Goal: Task Accomplishment & Management: Manage account settings

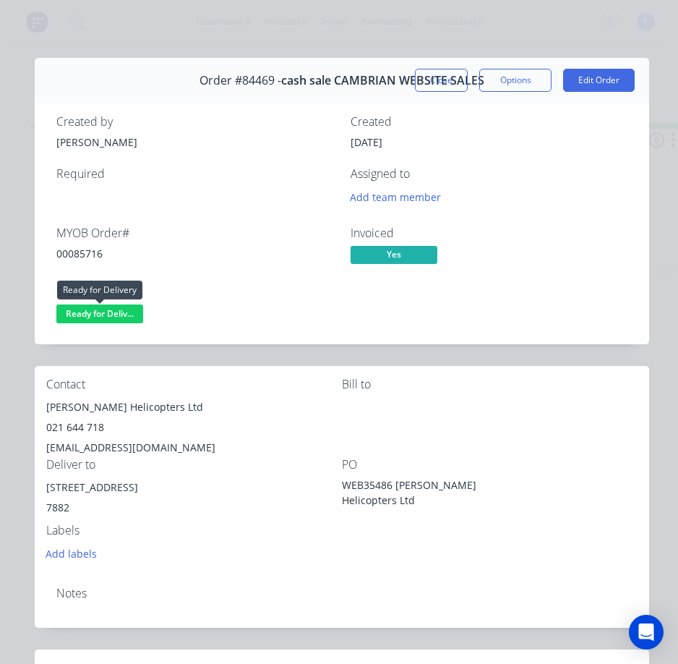
drag, startPoint x: 109, startPoint y: 310, endPoint x: 115, endPoint y: 328, distance: 18.3
click at [111, 313] on span "Ready for Deliv..." at bounding box center [99, 314] width 87 height 18
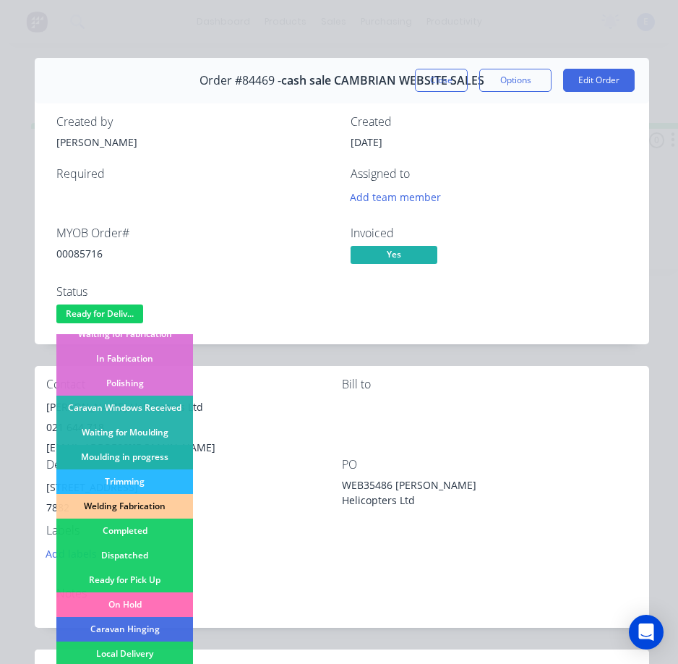
scroll to position [217, 0]
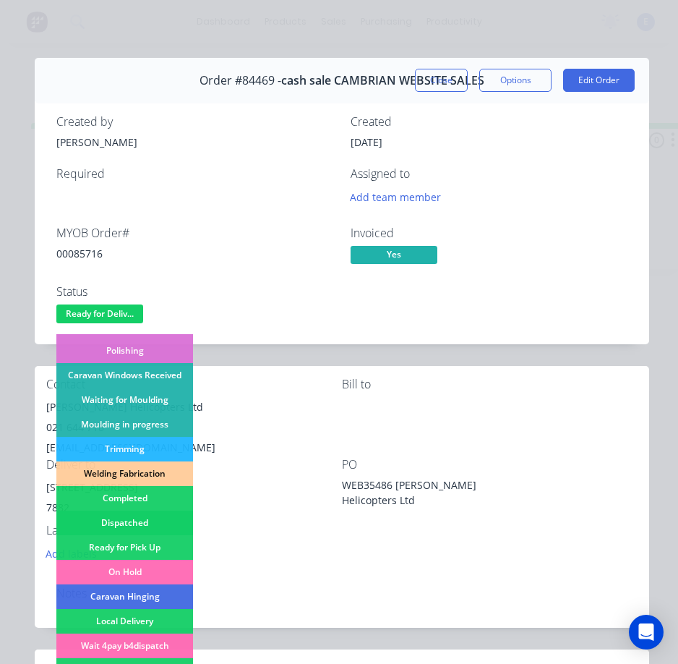
click at [156, 527] on div "Dispatched" at bounding box center [124, 523] width 137 height 25
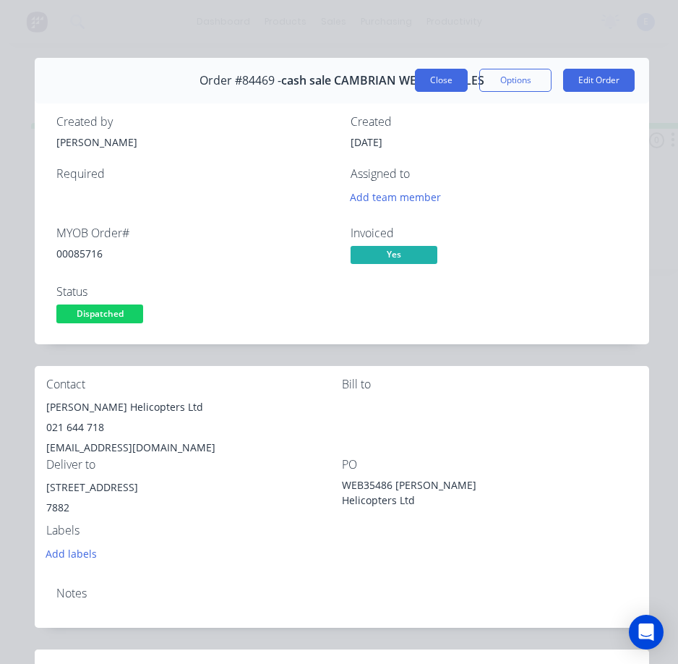
click at [417, 75] on button "Close" at bounding box center [441, 80] width 53 height 23
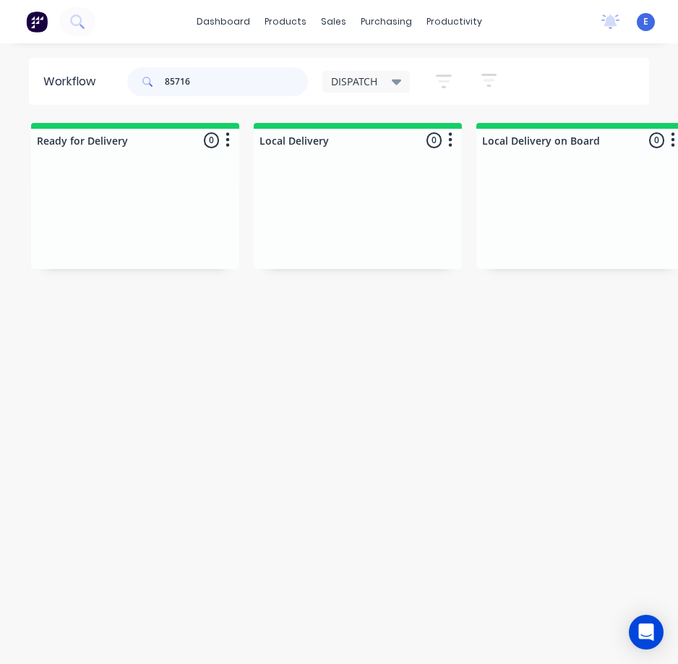
click at [221, 82] on input "85716" at bounding box center [236, 81] width 143 height 29
click at [205, 80] on input "85716" at bounding box center [236, 81] width 143 height 29
click at [206, 80] on input "85716" at bounding box center [236, 81] width 143 height 29
click at [269, 88] on input "85716" at bounding box center [236, 81] width 143 height 29
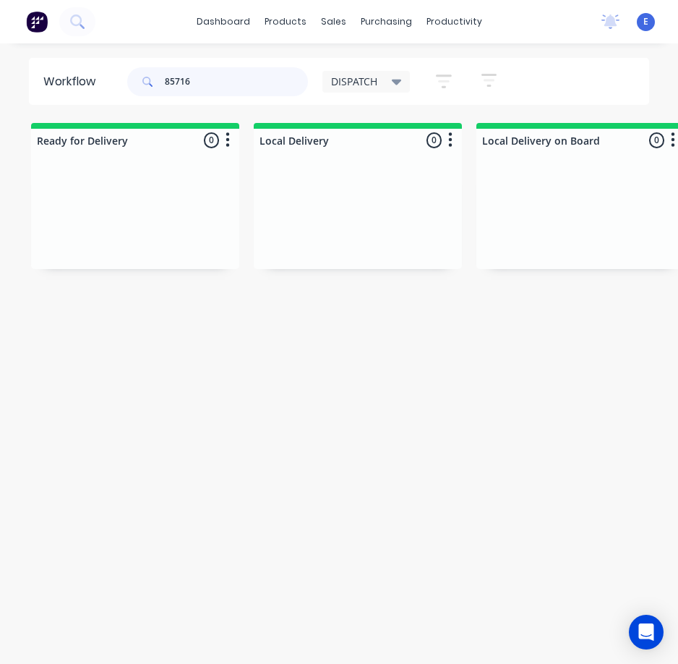
click at [269, 88] on input "85716" at bounding box center [236, 81] width 143 height 29
click at [169, 243] on div "Req. Del" at bounding box center [135, 240] width 182 height 25
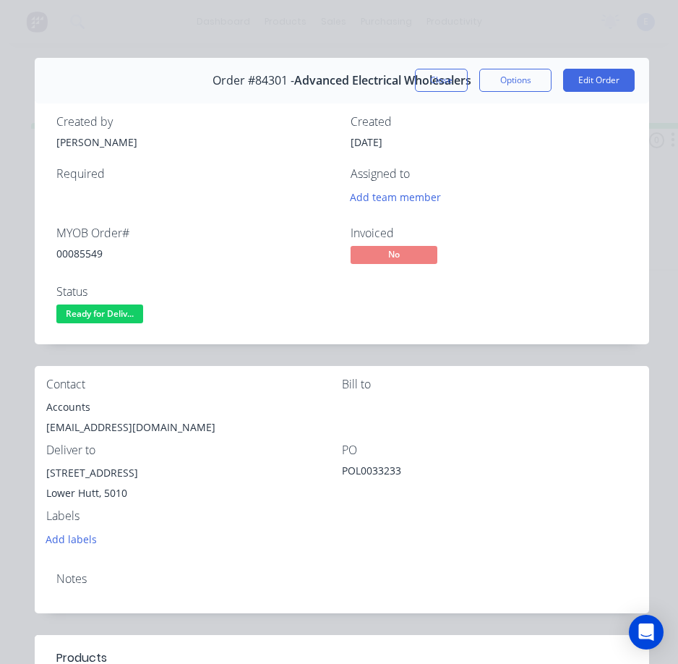
click at [85, 252] on div "00085549" at bounding box center [194, 253] width 277 height 15
copy div "00085549"
drag, startPoint x: 126, startPoint y: 477, endPoint x: 65, endPoint y: 469, distance: 61.3
click at [36, 478] on div "Contact Accounts [EMAIL_ADDRESS][DOMAIN_NAME] Bill to Deliver to [STREET_ADDRES…" at bounding box center [342, 463] width 615 height 195
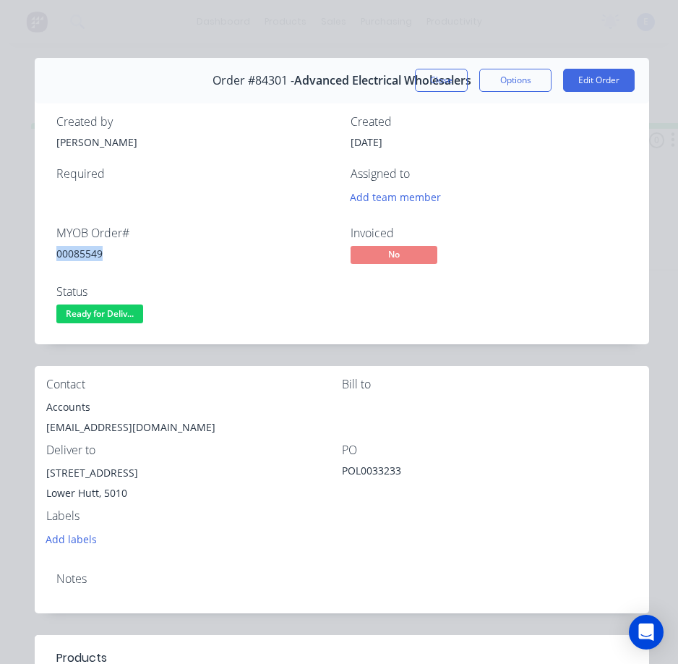
copy div "[STREET_ADDRESS]"
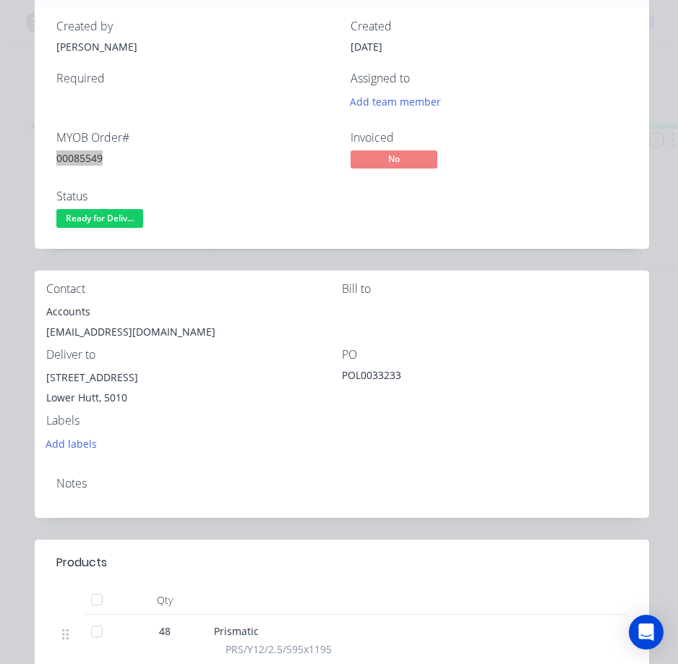
scroll to position [0, 0]
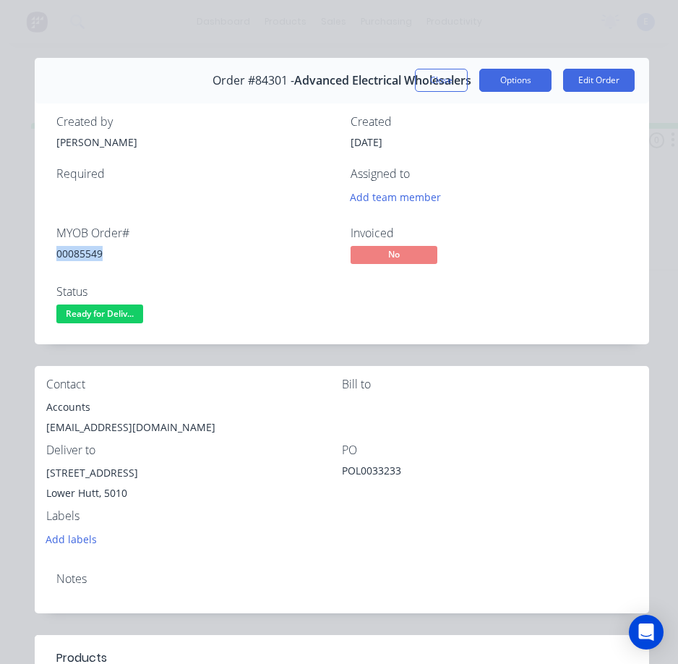
click at [495, 83] on button "Options" at bounding box center [516, 80] width 72 height 23
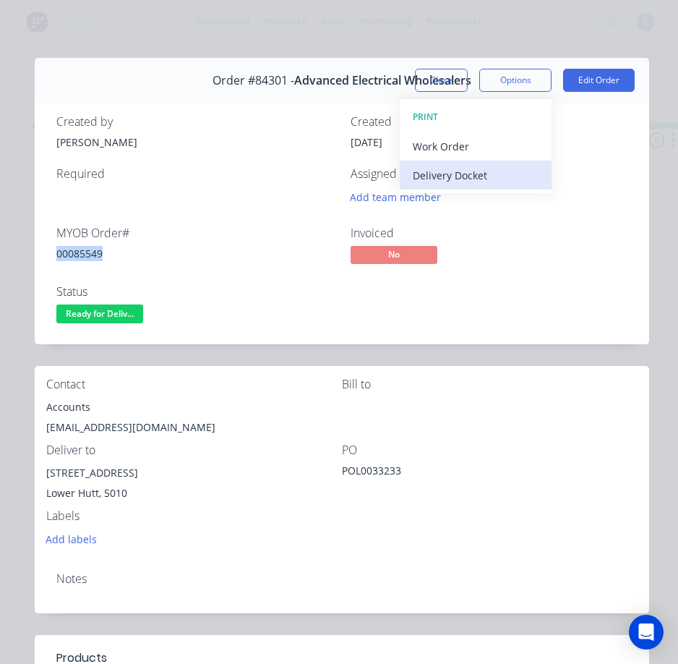
click at [457, 176] on div "Delivery Docket" at bounding box center [476, 175] width 126 height 21
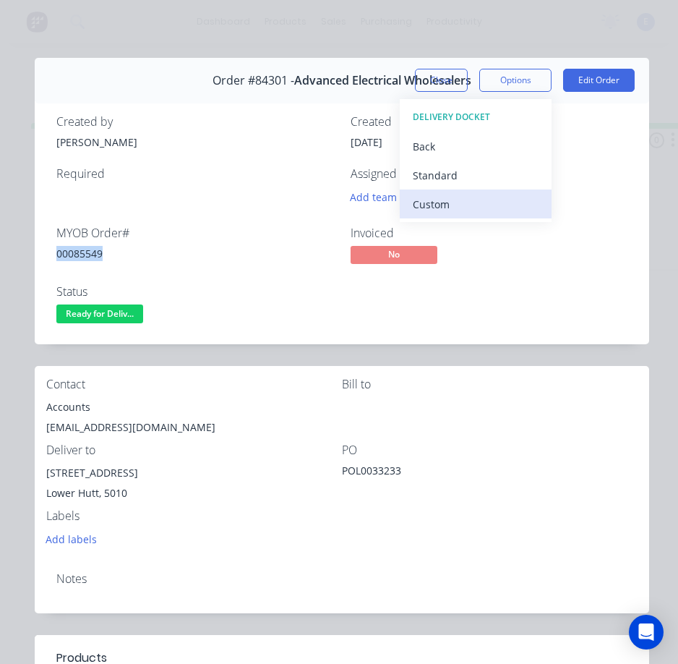
click at [485, 197] on div "Custom" at bounding box center [476, 204] width 126 height 21
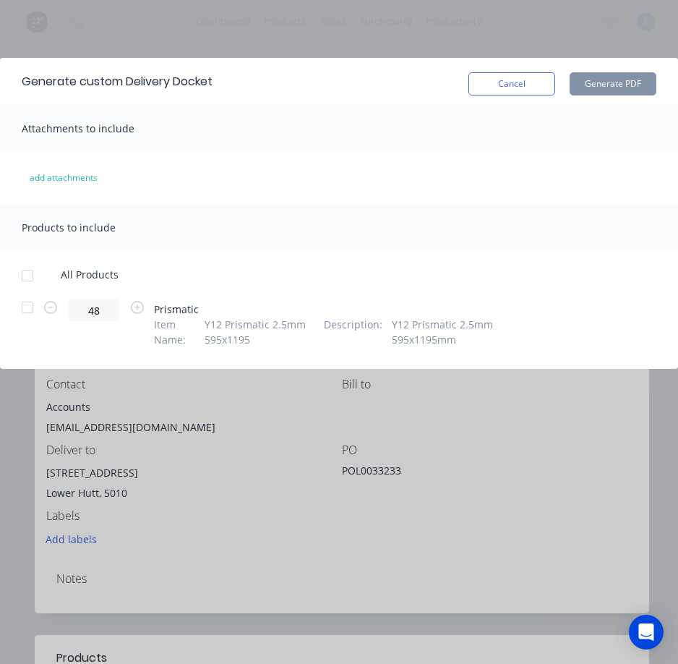
click at [528, 69] on div "Cancel Generate PDF" at bounding box center [563, 81] width 188 height 28
click at [528, 85] on button "Cancel" at bounding box center [512, 83] width 87 height 23
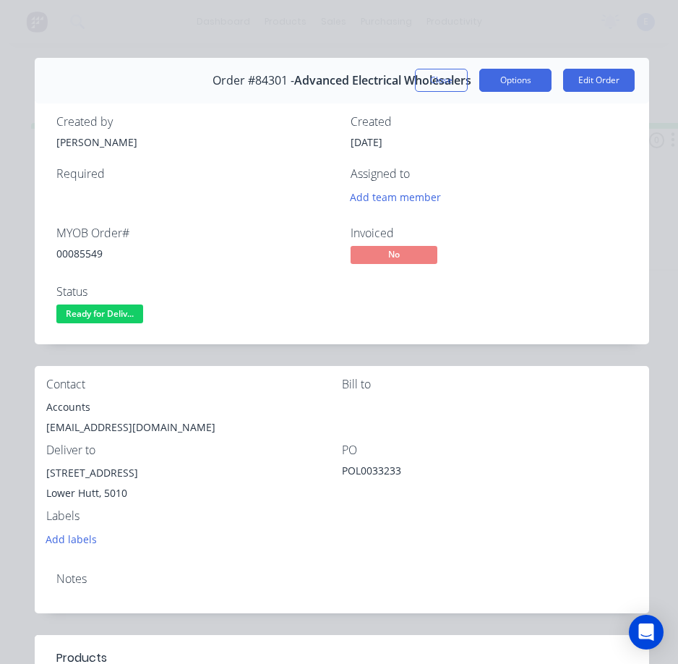
click at [506, 86] on button "Options" at bounding box center [516, 80] width 72 height 23
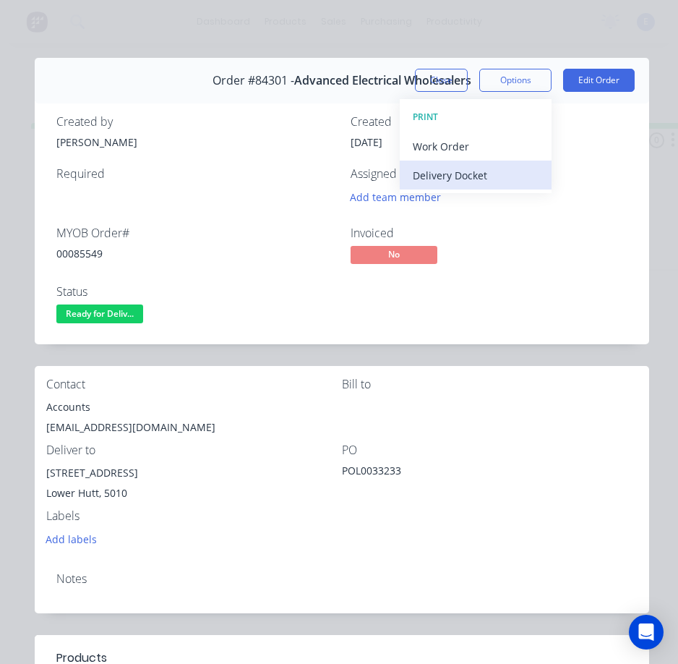
click at [472, 168] on div "Delivery Docket" at bounding box center [476, 175] width 126 height 21
click at [467, 166] on div "Standard" at bounding box center [476, 175] width 126 height 21
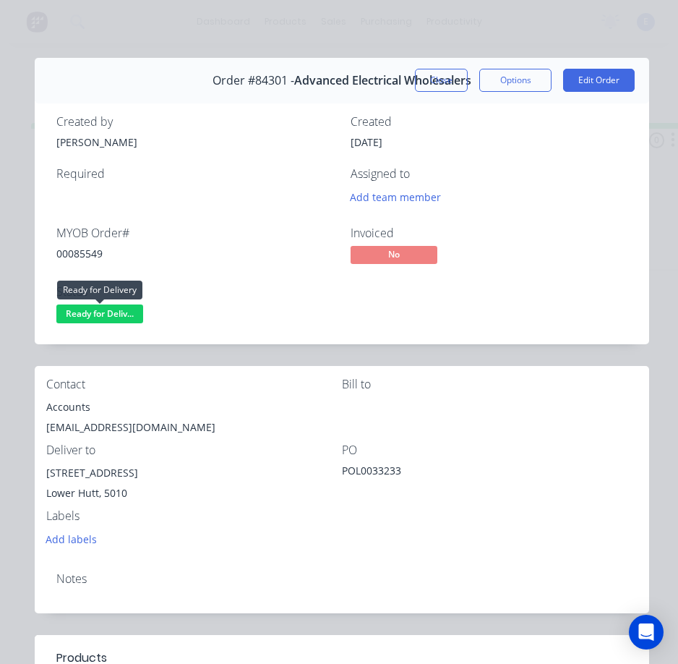
click at [85, 312] on span "Ready for Deliv..." at bounding box center [99, 314] width 87 height 18
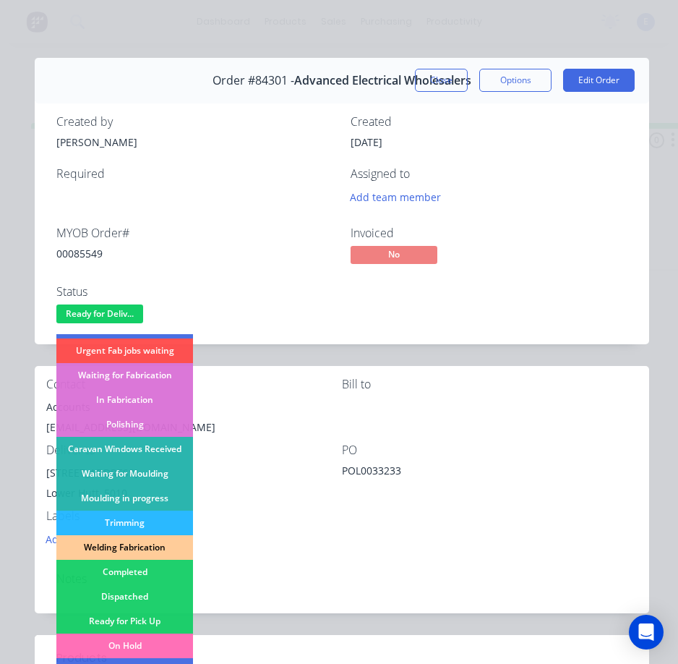
scroll to position [145, 0]
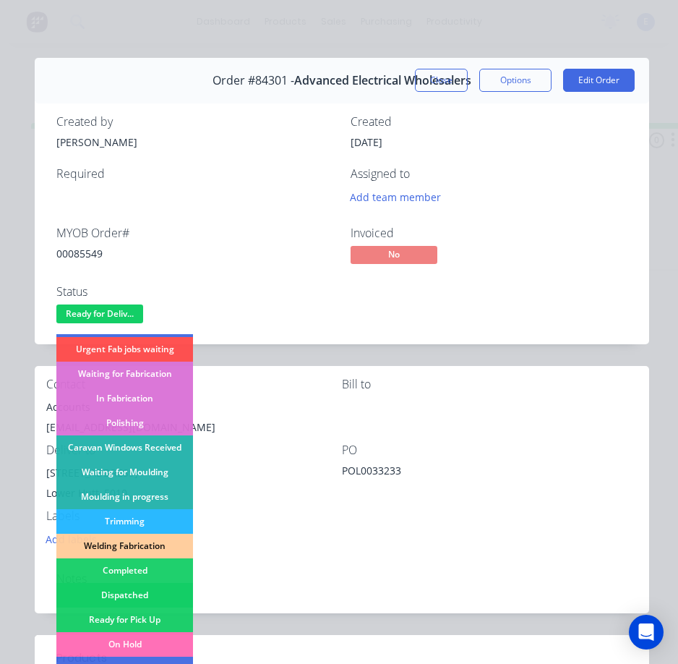
click at [155, 595] on div "Dispatched" at bounding box center [124, 595] width 137 height 25
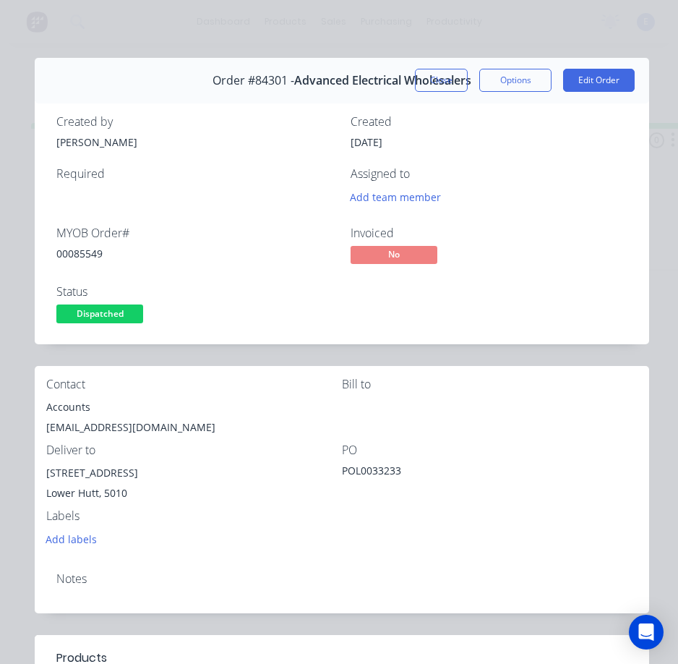
click at [444, 79] on button "Close" at bounding box center [441, 80] width 53 height 23
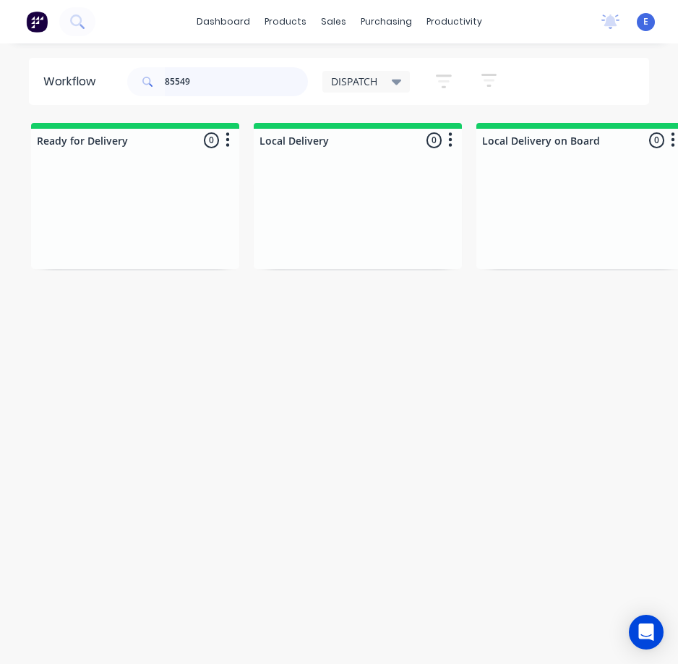
click at [200, 87] on input "85549" at bounding box center [236, 81] width 143 height 29
type input "85277"
click at [157, 241] on div "Req. Del" at bounding box center [135, 240] width 182 height 25
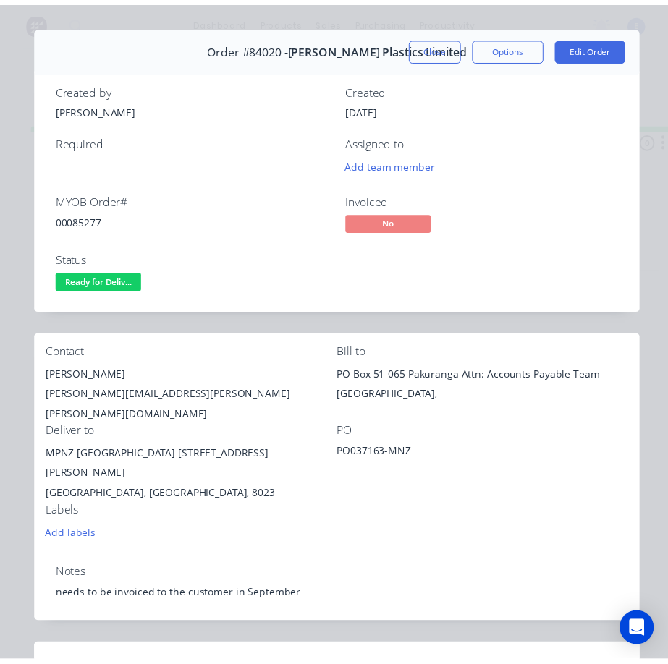
scroll to position [0, 0]
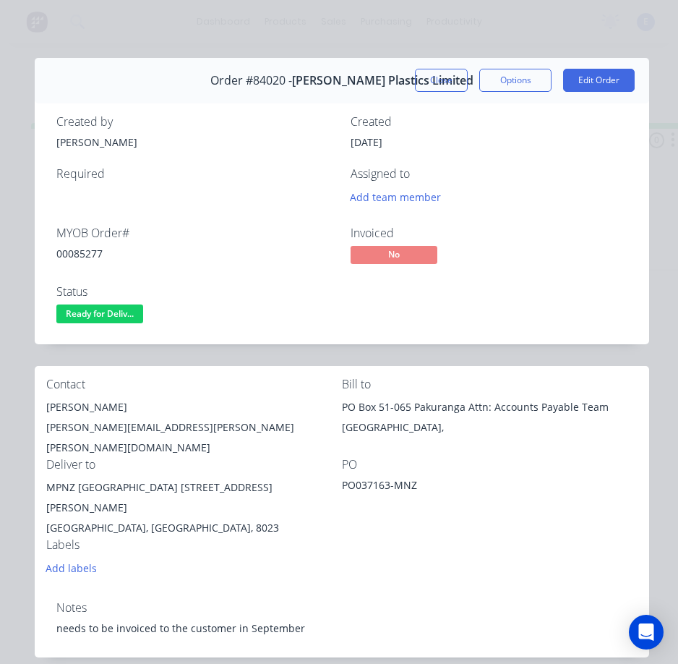
click at [77, 601] on div "Notes" at bounding box center [341, 608] width 571 height 14
click at [576, 79] on button "Edit Order" at bounding box center [599, 80] width 72 height 23
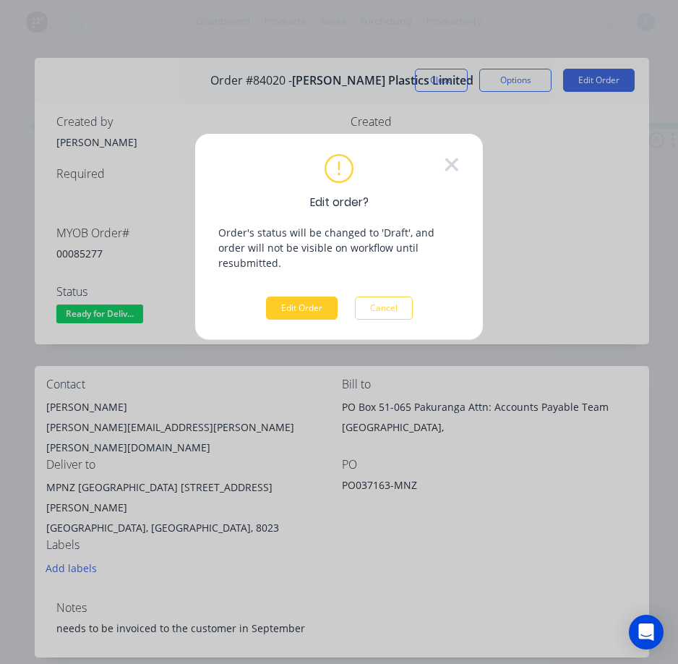
click at [294, 299] on button "Edit Order" at bounding box center [302, 308] width 72 height 23
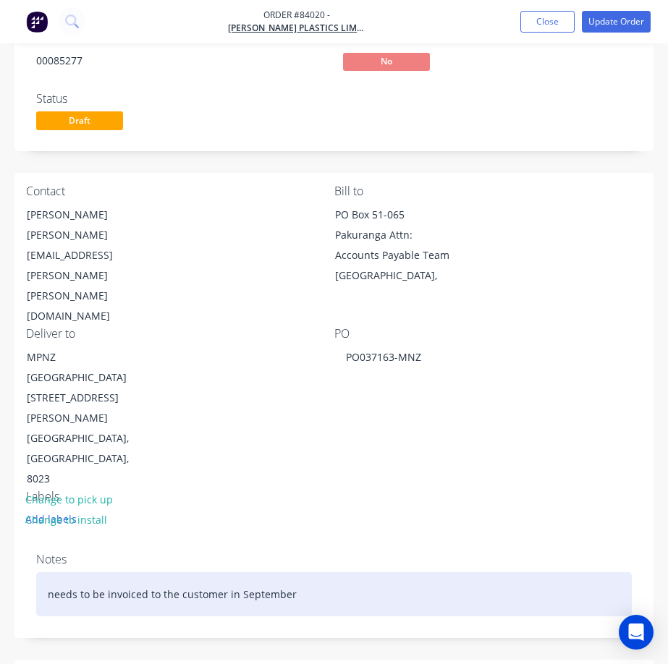
scroll to position [217, 0]
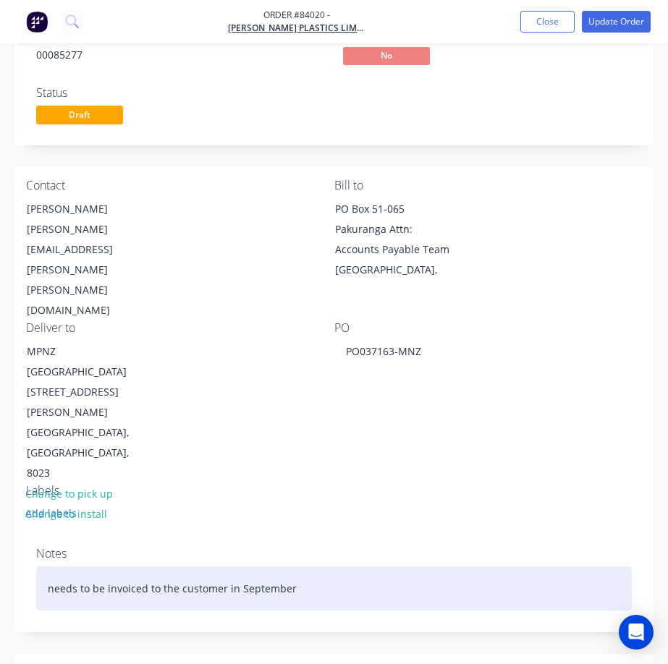
click at [310, 566] on div "needs to be invoiced to the customer in September" at bounding box center [333, 588] width 595 height 44
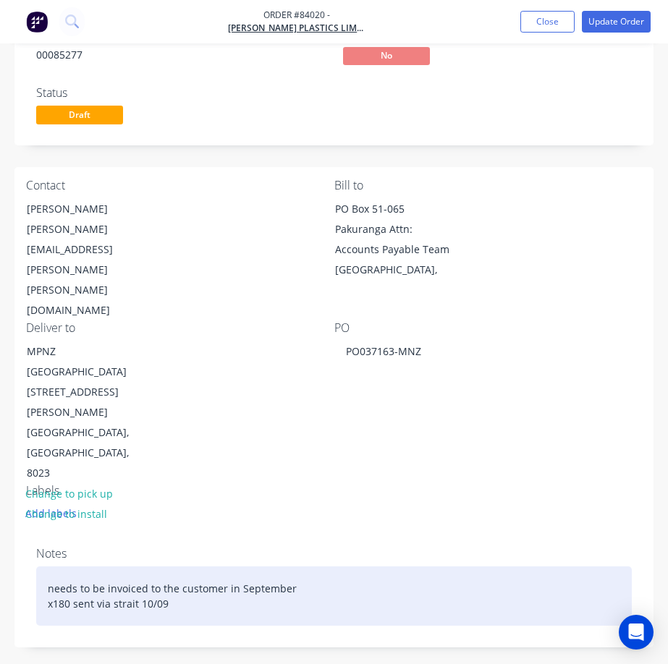
drag, startPoint x: 147, startPoint y: 503, endPoint x: 206, endPoint y: 481, distance: 63.4
click at [153, 566] on div "needs to be invoiced to the customer in September x180 sent via strait 10/09" at bounding box center [333, 595] width 595 height 59
click at [125, 566] on div "needs to be invoiced to the customer in September x180 sent via strait 10/09" at bounding box center [333, 595] width 595 height 59
drag, startPoint x: 150, startPoint y: 501, endPoint x: 161, endPoint y: 485, distance: 18.7
click at [150, 566] on div "needs to be invoiced to the customer in September x180 sent via strait 10/09" at bounding box center [333, 595] width 595 height 59
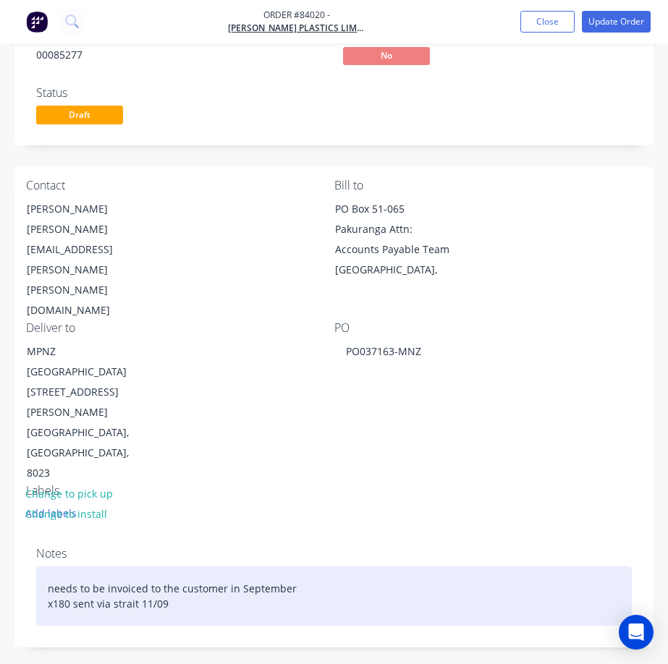
drag, startPoint x: 232, startPoint y: 519, endPoint x: 258, endPoint y: 603, distance: 87.9
click at [232, 566] on div "needs to be invoiced to the customer in September x180 sent via strait 11/09" at bounding box center [333, 595] width 595 height 59
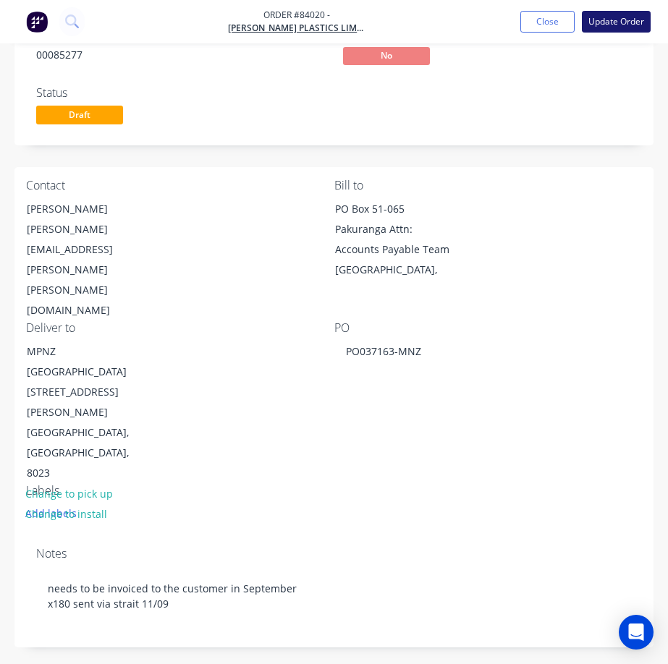
click at [632, 20] on button "Update Order" at bounding box center [616, 22] width 69 height 22
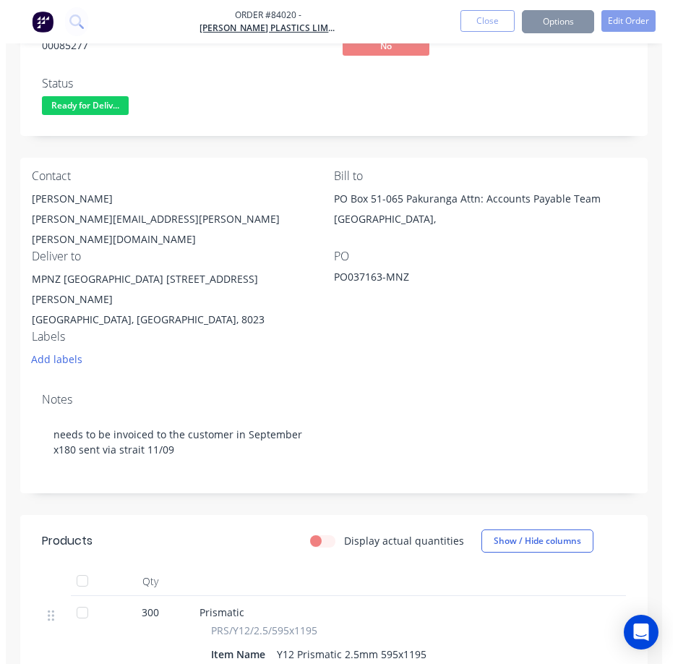
scroll to position [0, 0]
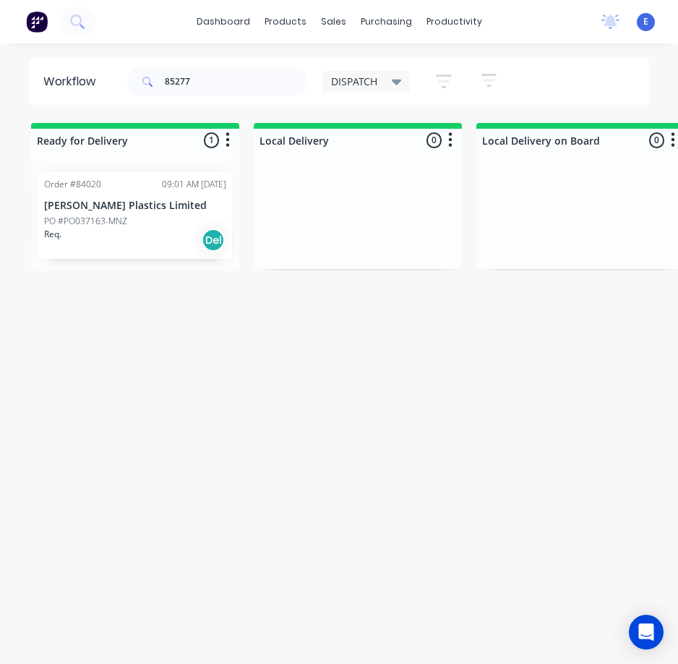
click at [117, 235] on div "Req. Del" at bounding box center [135, 240] width 182 height 25
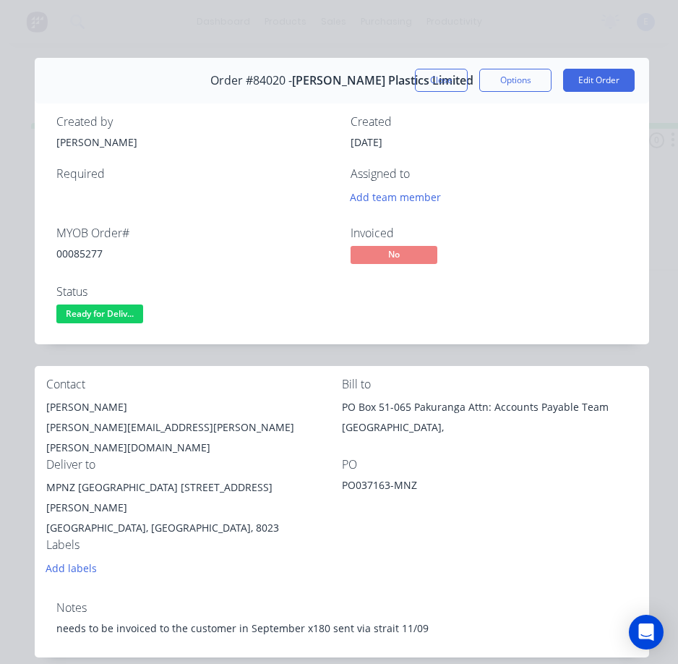
click at [82, 252] on div "00085277" at bounding box center [194, 253] width 277 height 15
click at [82, 251] on div "00085277" at bounding box center [194, 253] width 277 height 15
click at [77, 256] on div "00085277" at bounding box center [194, 253] width 277 height 15
copy div "00085277"
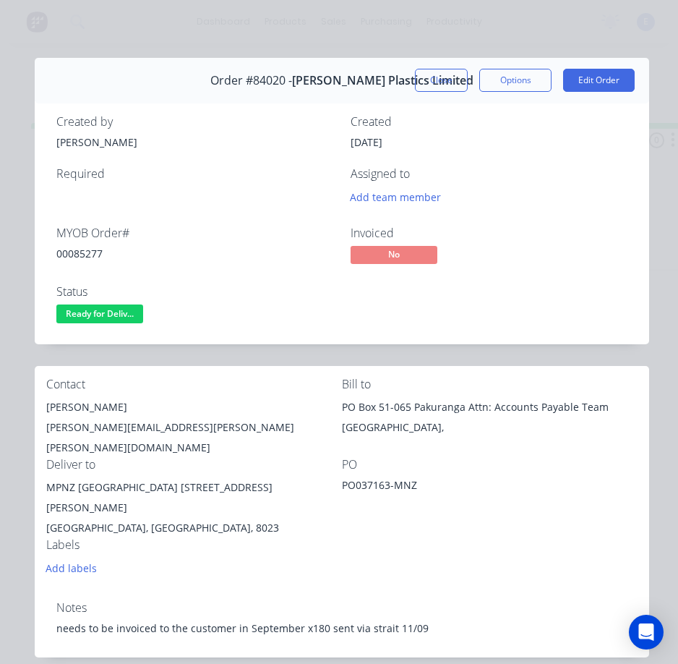
click at [84, 409] on div "[PERSON_NAME]" at bounding box center [194, 407] width 296 height 20
click at [85, 409] on div "[PERSON_NAME]" at bounding box center [194, 407] width 296 height 20
click at [85, 408] on div "[PERSON_NAME]" at bounding box center [194, 407] width 296 height 20
click at [85, 407] on div "[PERSON_NAME]" at bounding box center [194, 407] width 296 height 20
copy div "[PERSON_NAME]"
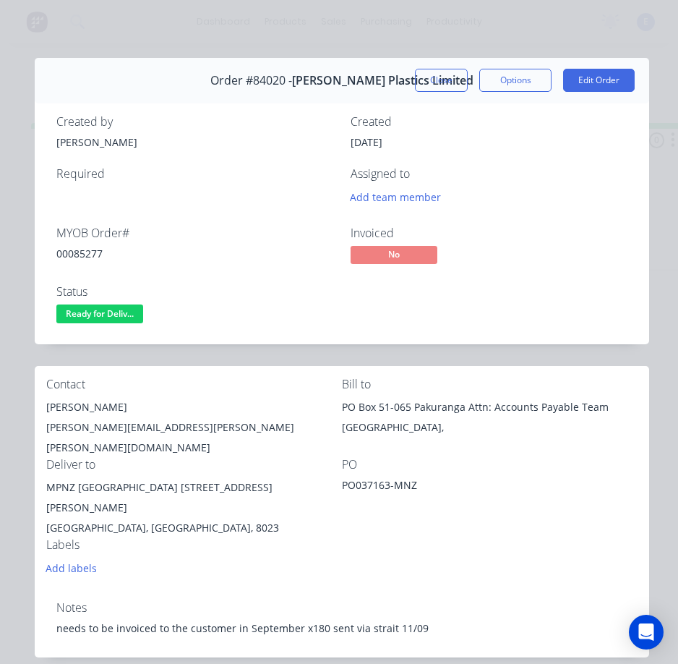
click at [155, 425] on div "[PERSON_NAME][EMAIL_ADDRESS][PERSON_NAME][PERSON_NAME][DOMAIN_NAME]" at bounding box center [194, 437] width 296 height 41
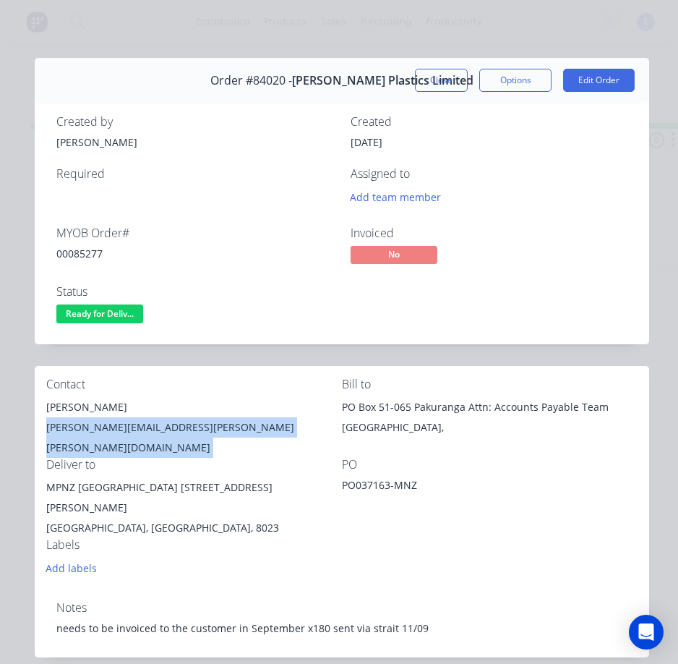
click at [155, 425] on div "[PERSON_NAME][EMAIL_ADDRESS][PERSON_NAME][PERSON_NAME][DOMAIN_NAME]" at bounding box center [194, 437] width 296 height 41
copy div "[PERSON_NAME][EMAIL_ADDRESS][PERSON_NAME][PERSON_NAME][DOMAIN_NAME]"
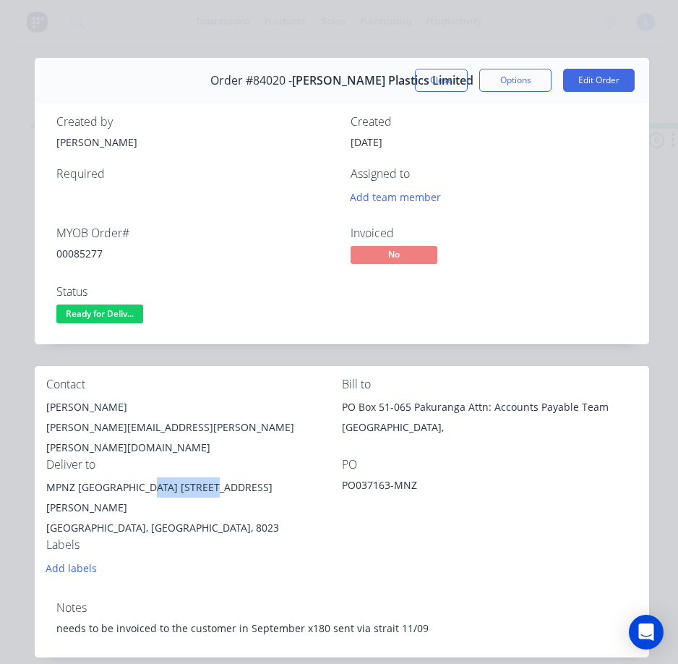
drag, startPoint x: 156, startPoint y: 474, endPoint x: 201, endPoint y: 476, distance: 45.6
click at [234, 477] on div "MPNZ [GEOGRAPHIC_DATA] [STREET_ADDRESS][PERSON_NAME]" at bounding box center [194, 497] width 296 height 41
copy div "[STREET_ADDRESS][PERSON_NAME]"
drag, startPoint x: 153, startPoint y: 490, endPoint x: 153, endPoint y: 482, distance: 7.3
click at [153, 518] on div "[GEOGRAPHIC_DATA], [GEOGRAPHIC_DATA], 8023" at bounding box center [194, 528] width 296 height 20
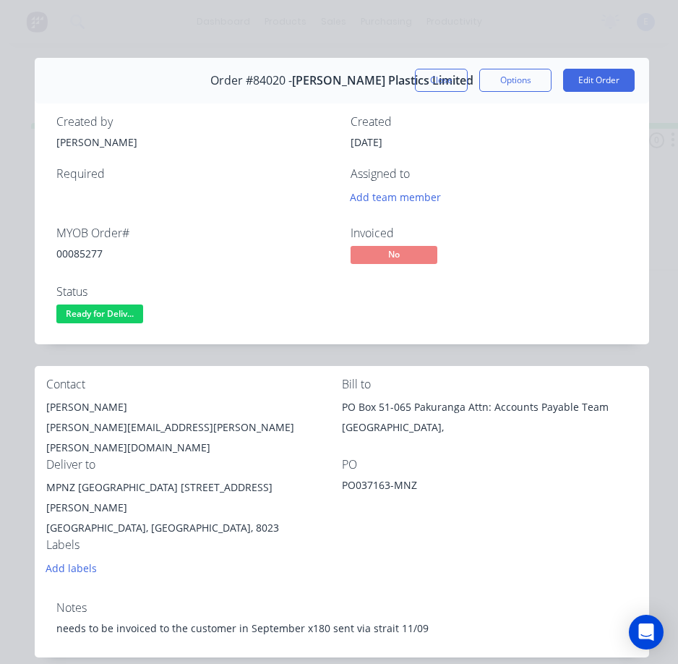
click at [154, 477] on div "MPNZ [GEOGRAPHIC_DATA] [STREET_ADDRESS][PERSON_NAME]" at bounding box center [194, 497] width 296 height 41
drag, startPoint x: 154, startPoint y: 473, endPoint x: 38, endPoint y: 470, distance: 115.8
click at [38, 470] on div "Contact [PERSON_NAME] [PERSON_NAME][EMAIL_ADDRESS][PERSON_NAME][PERSON_NAME][DO…" at bounding box center [342, 478] width 615 height 224
copy div "MPNZ [GEOGRAPHIC_DATA]"
click at [82, 315] on span "Ready for Deliv..." at bounding box center [99, 314] width 87 height 18
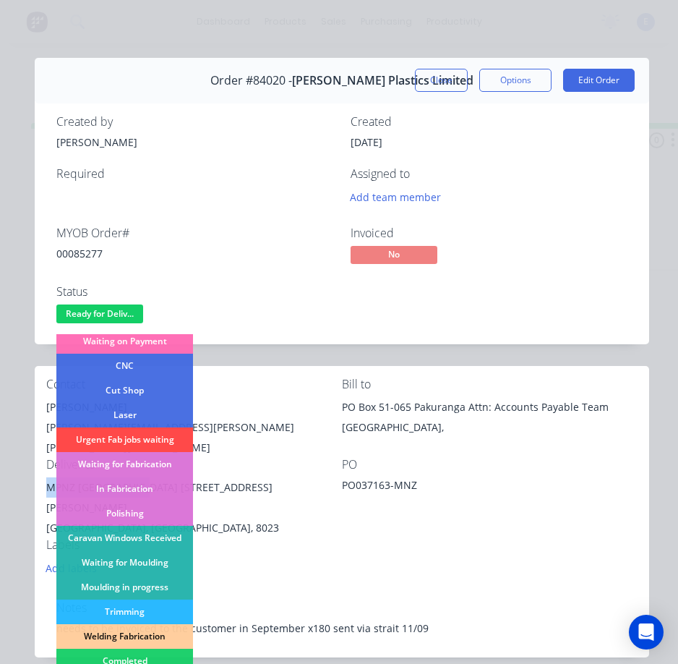
scroll to position [145, 0]
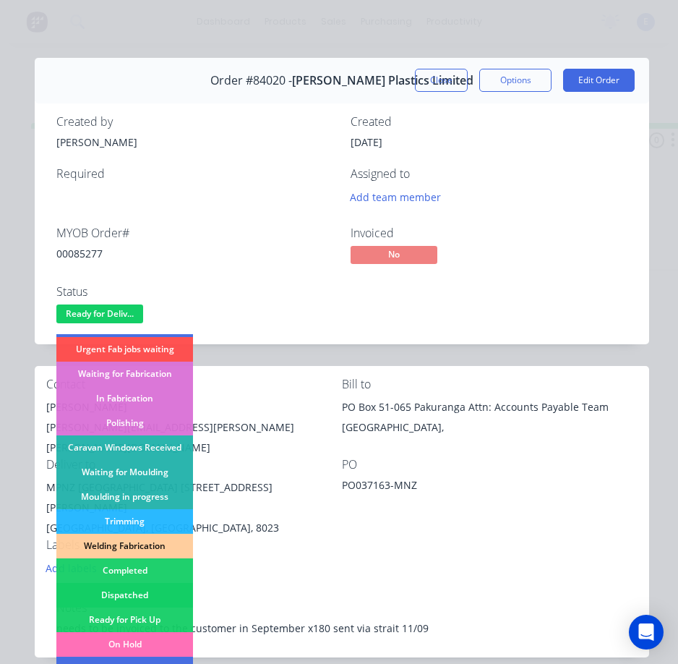
click at [145, 595] on div "Dispatched" at bounding box center [124, 595] width 137 height 25
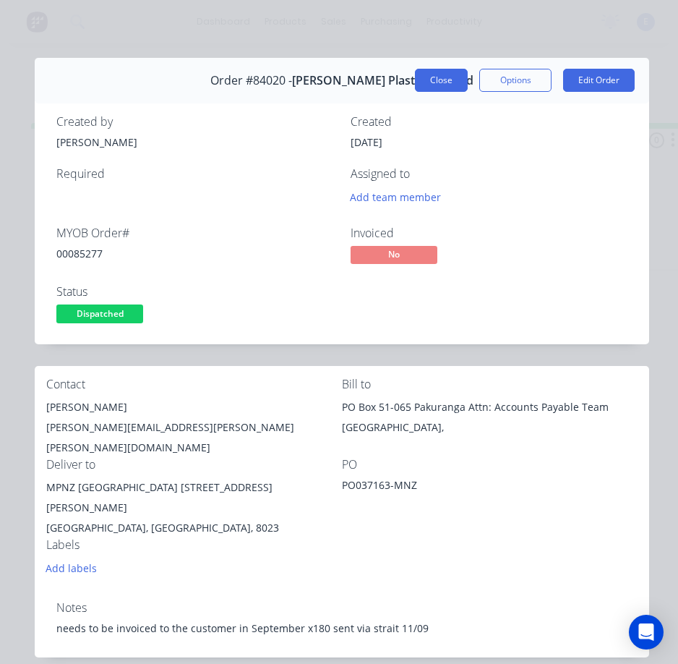
click at [425, 80] on button "Close" at bounding box center [441, 80] width 53 height 23
